Goal: Information Seeking & Learning: Learn about a topic

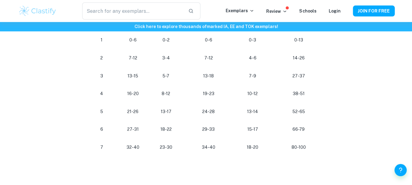
scroll to position [364, 0]
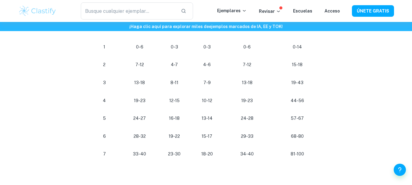
scroll to position [632, 0]
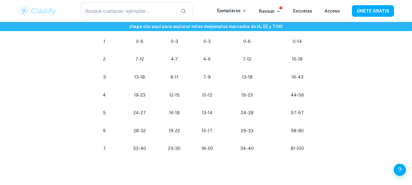
click at [140, 93] on font "19-23" at bounding box center [140, 95] width 12 height 5
